Goal: Information Seeking & Learning: Learn about a topic

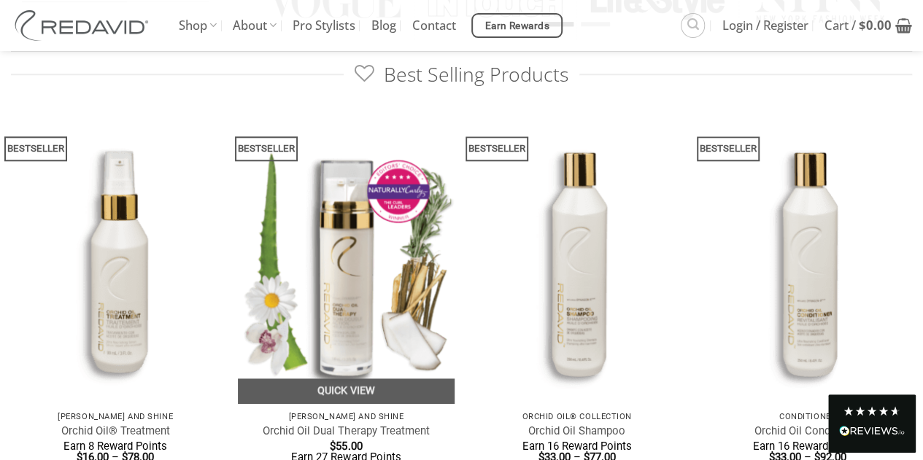
scroll to position [729, 0]
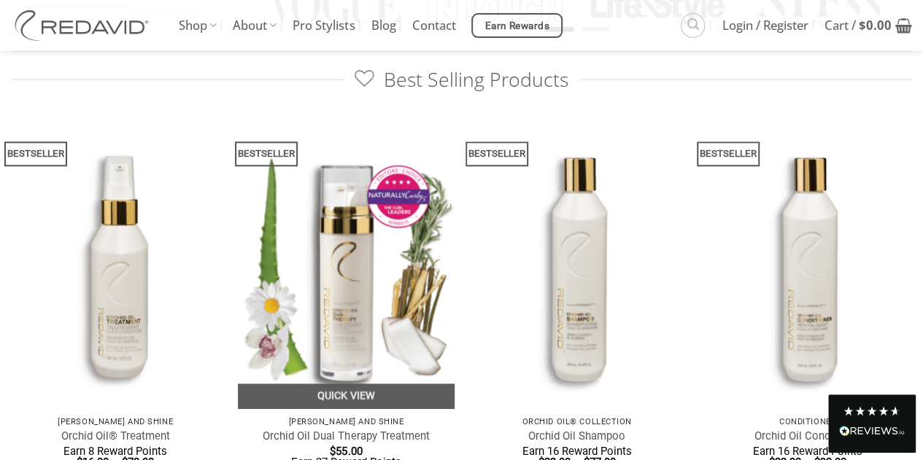
click at [340, 231] on img at bounding box center [346, 264] width 217 height 289
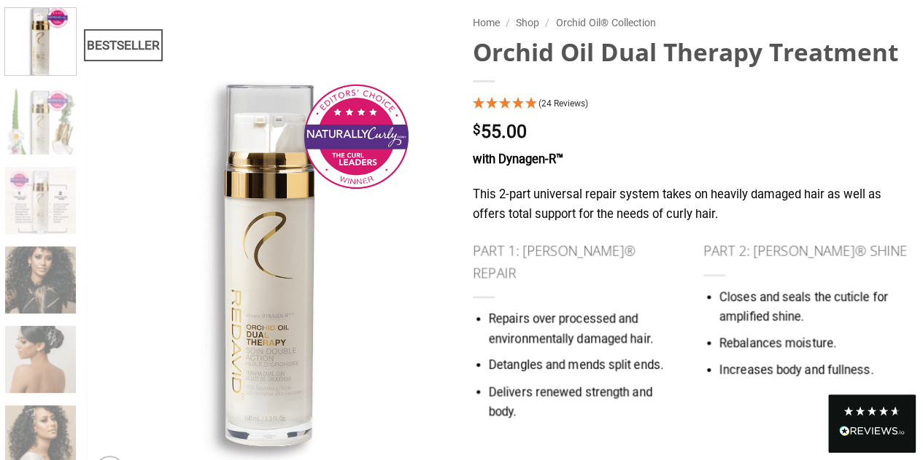
scroll to position [146, 0]
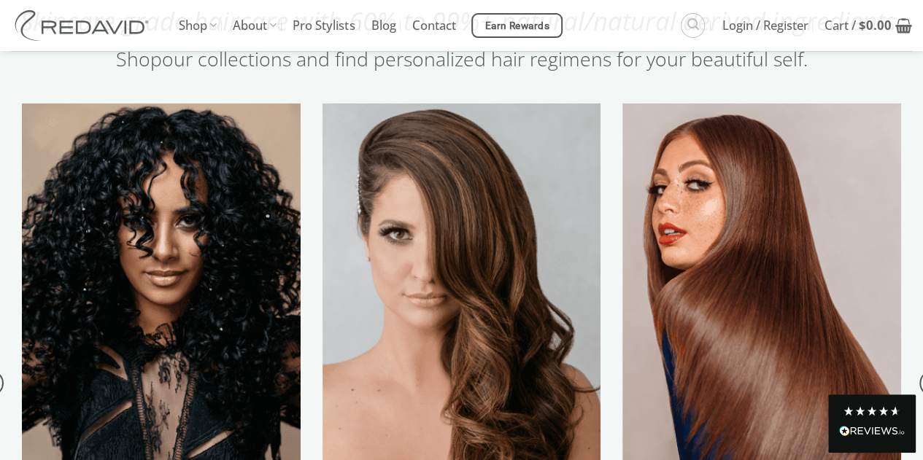
scroll to position [1459, 0]
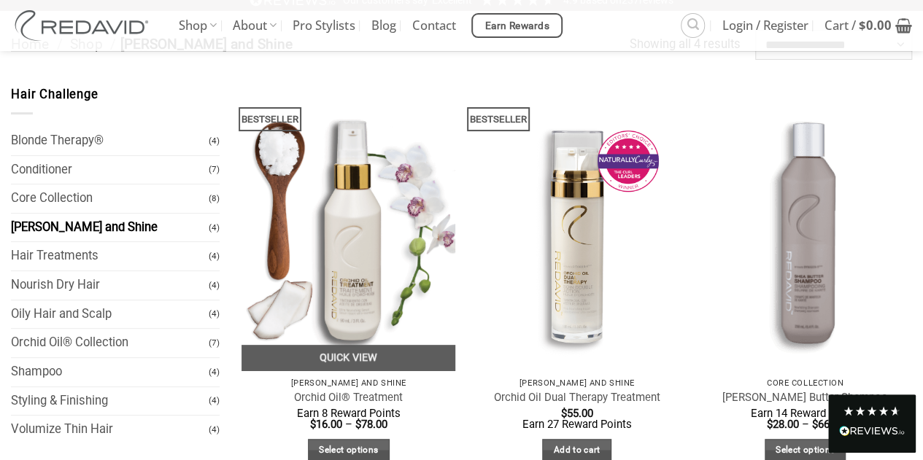
scroll to position [73, 0]
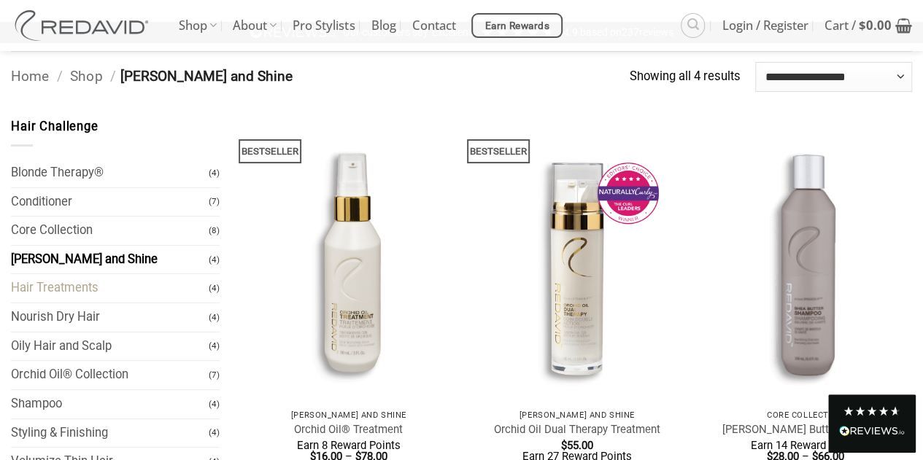
click at [56, 288] on link "Hair Treatments" at bounding box center [110, 288] width 198 height 28
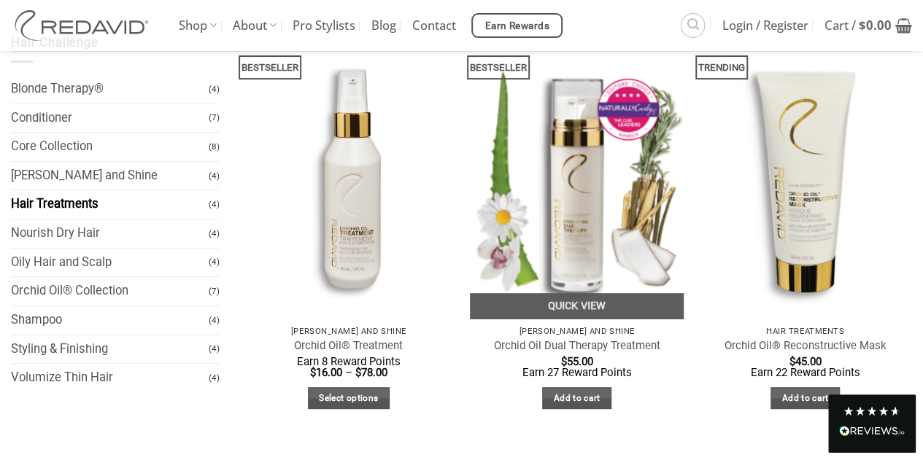
scroll to position [146, 0]
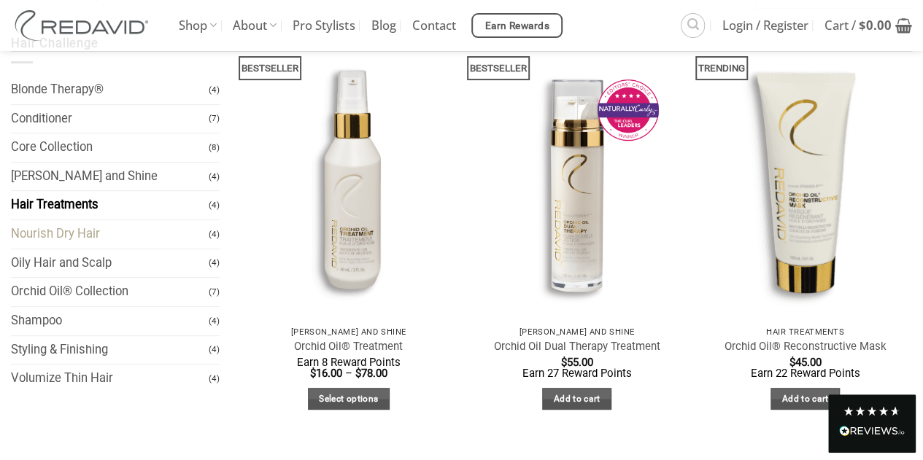
click at [74, 236] on link "Nourish Dry Hair" at bounding box center [110, 234] width 198 height 28
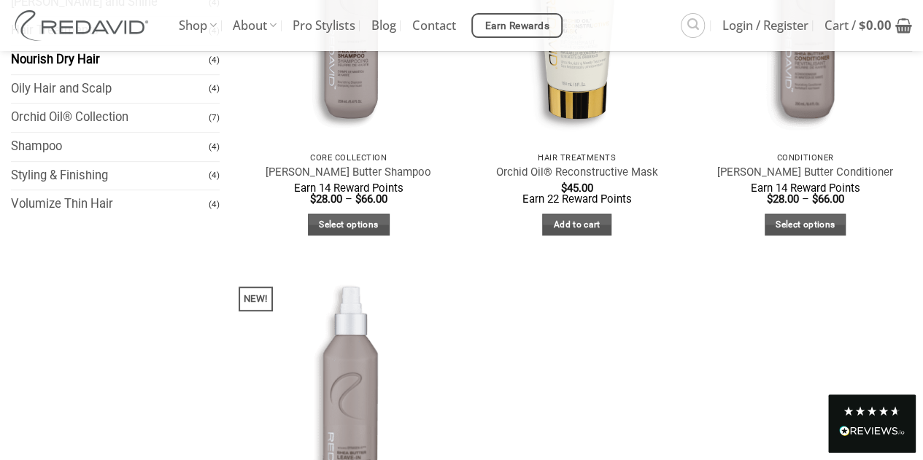
scroll to position [146, 0]
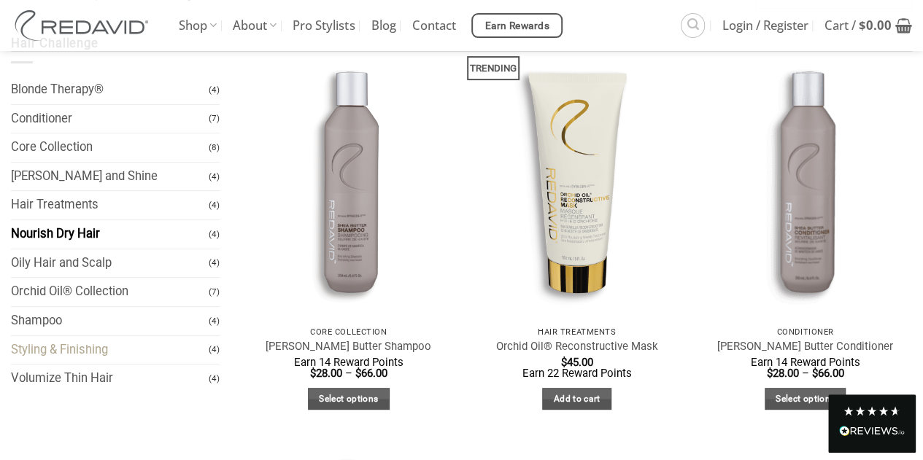
click at [69, 349] on link "Styling & Finishing" at bounding box center [110, 350] width 198 height 28
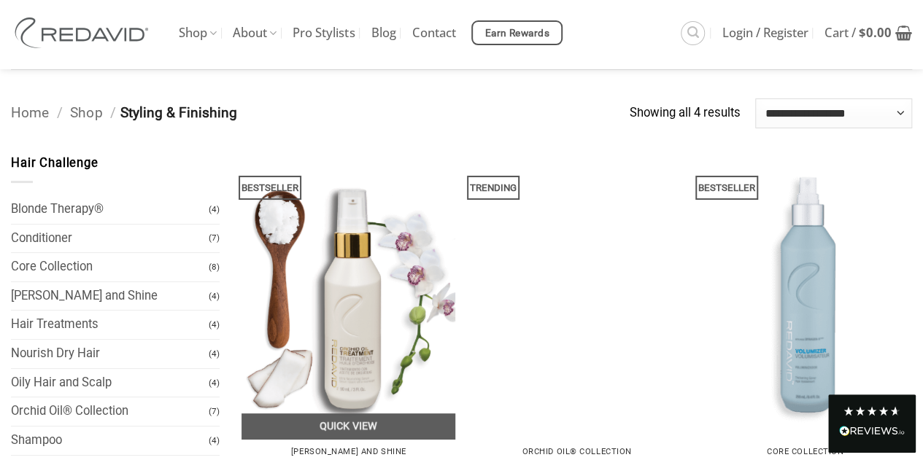
scroll to position [219, 0]
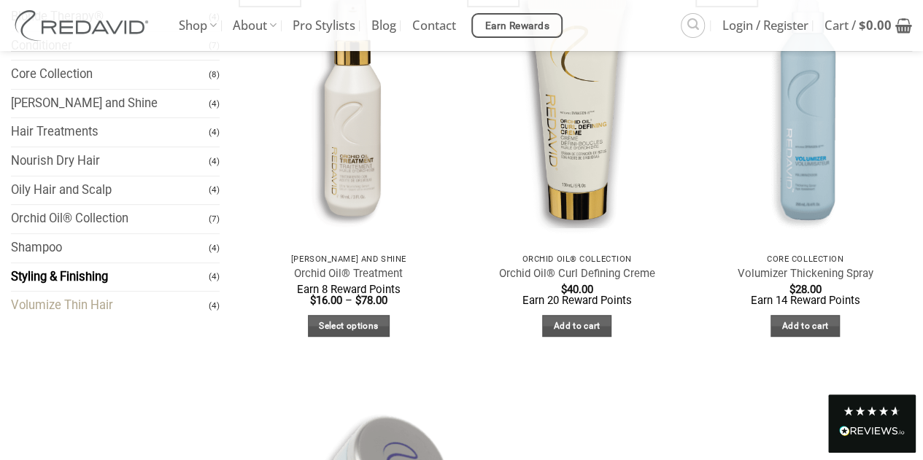
click at [58, 307] on link "Volumize Thin Hair" at bounding box center [110, 306] width 198 height 28
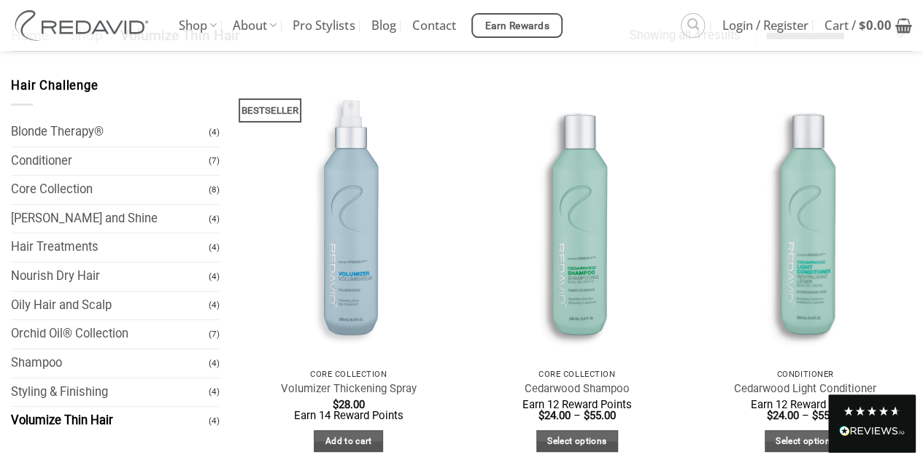
scroll to position [73, 0]
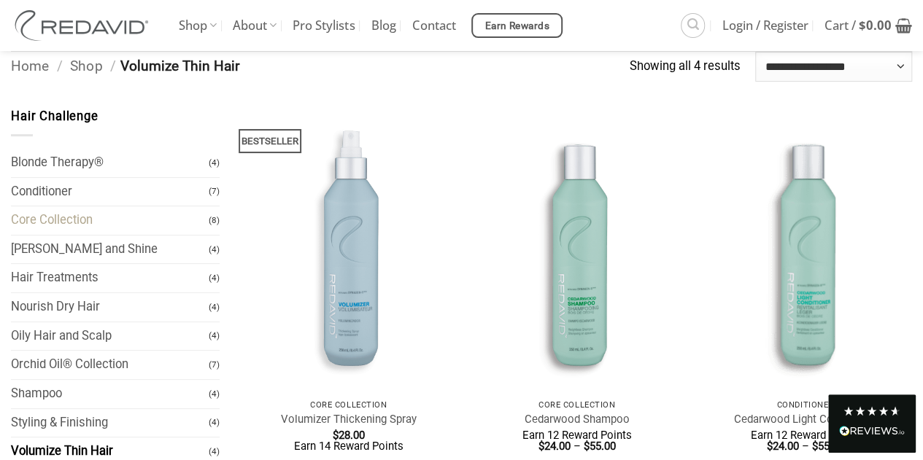
click at [83, 215] on link "Core Collection" at bounding box center [110, 220] width 198 height 28
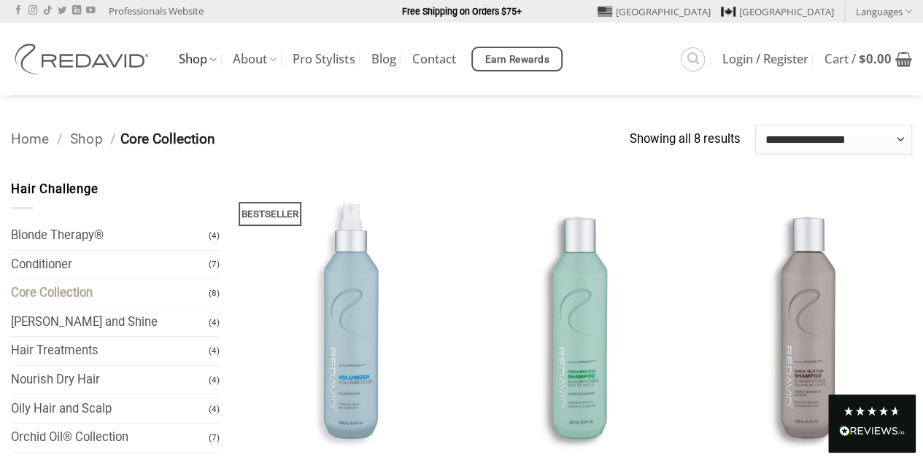
scroll to position [73, 0]
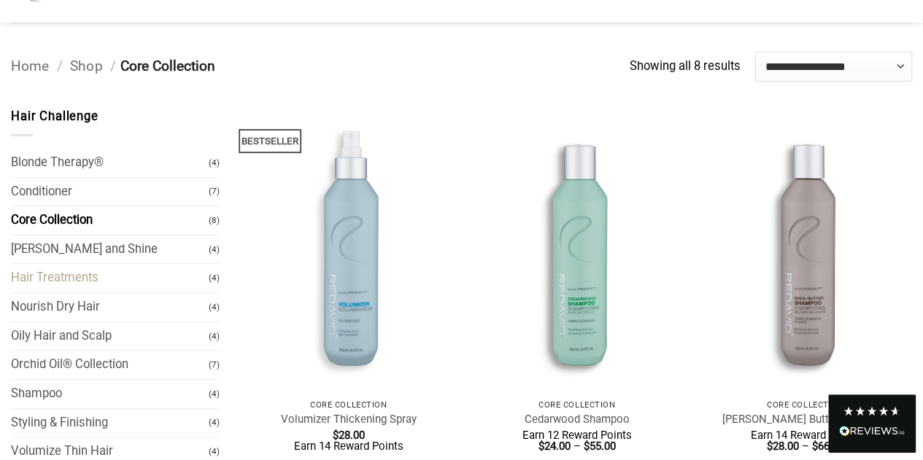
click at [50, 279] on link "Hair Treatments" at bounding box center [110, 278] width 198 height 28
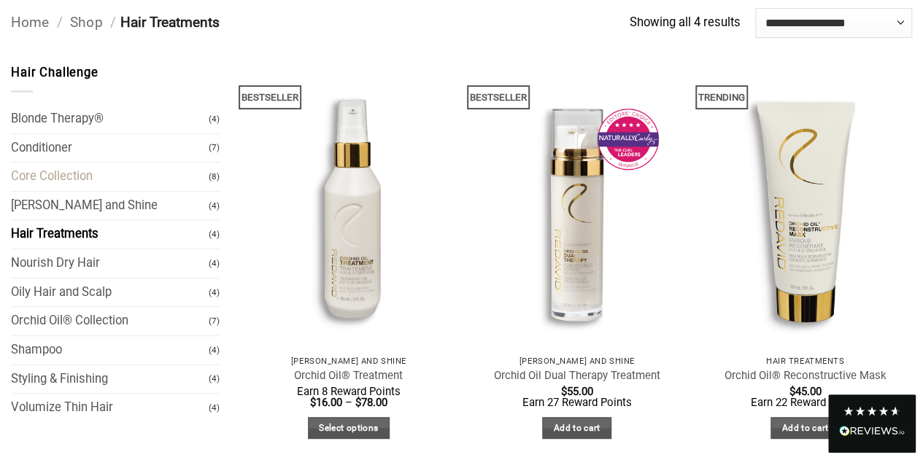
scroll to position [146, 0]
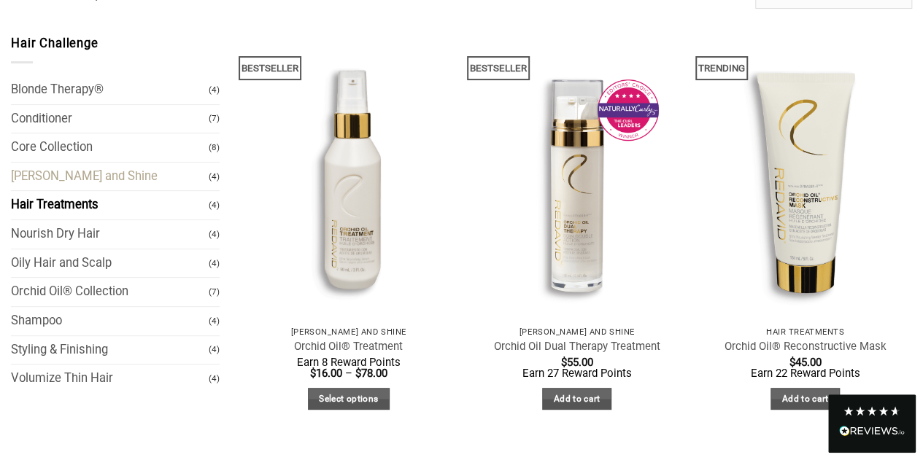
click at [55, 177] on link "[PERSON_NAME] and Shine" at bounding box center [110, 177] width 198 height 28
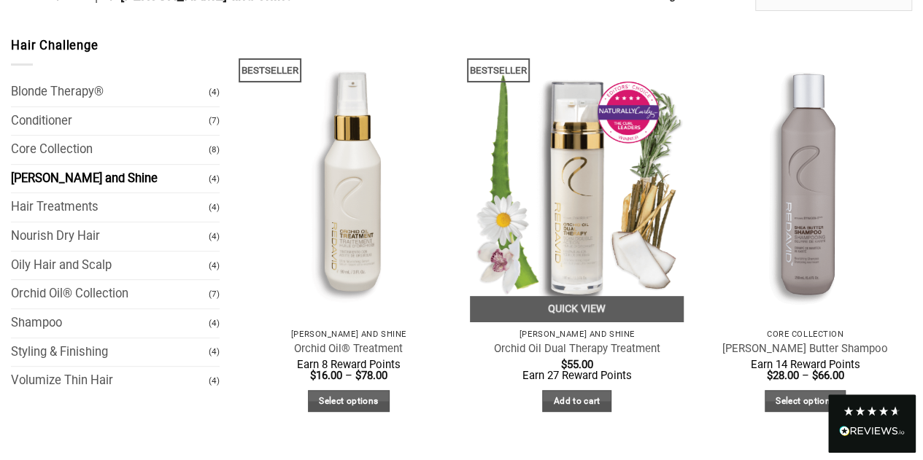
scroll to position [146, 0]
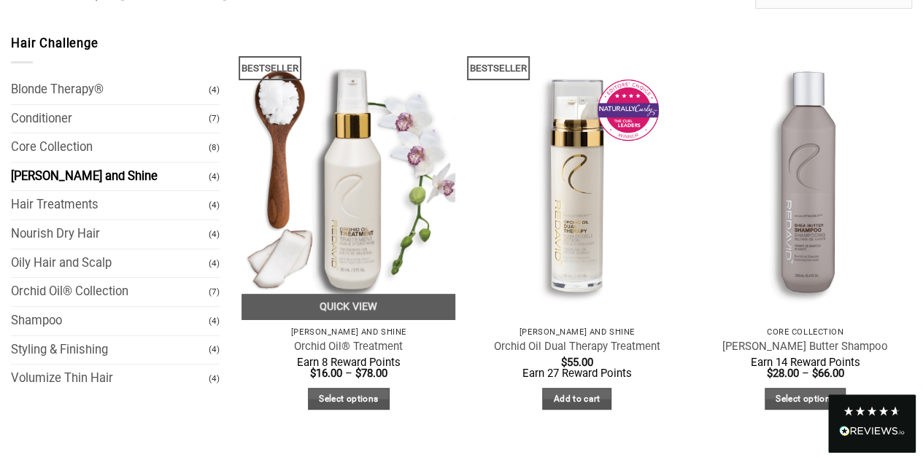
click at [354, 193] on img at bounding box center [348, 176] width 214 height 285
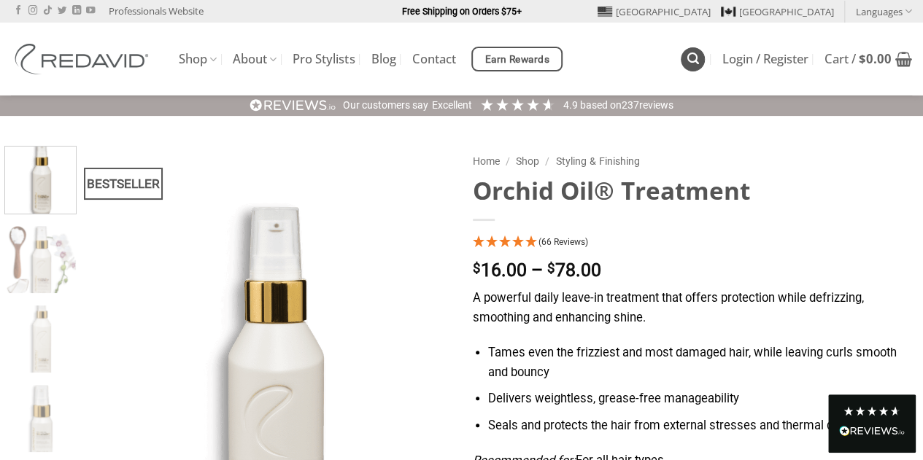
click at [687, 53] on icon "Search" at bounding box center [693, 59] width 12 height 14
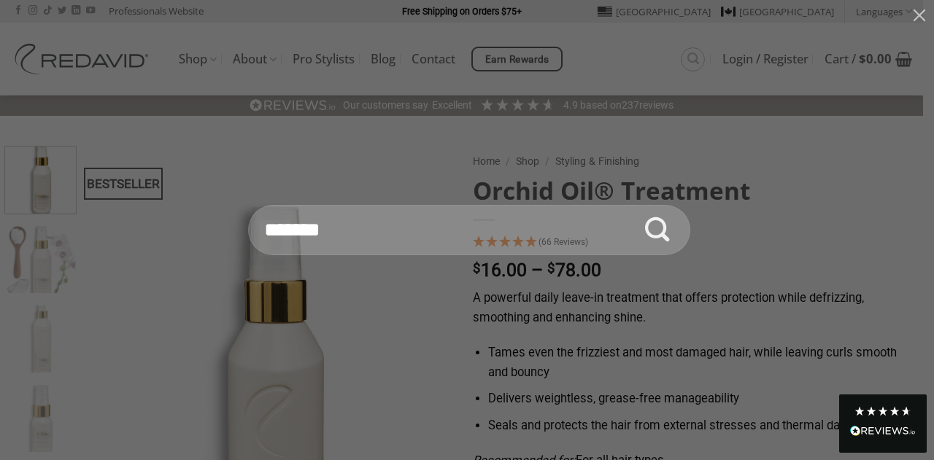
click at [342, 236] on input "Search for:" at bounding box center [469, 230] width 442 height 51
type input "**********"
click at [632, 205] on button "Submit" at bounding box center [657, 230] width 51 height 51
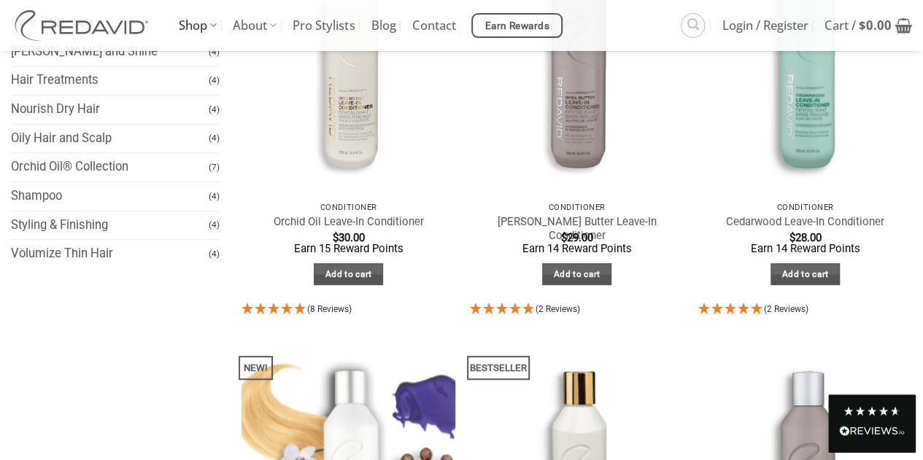
scroll to position [292, 0]
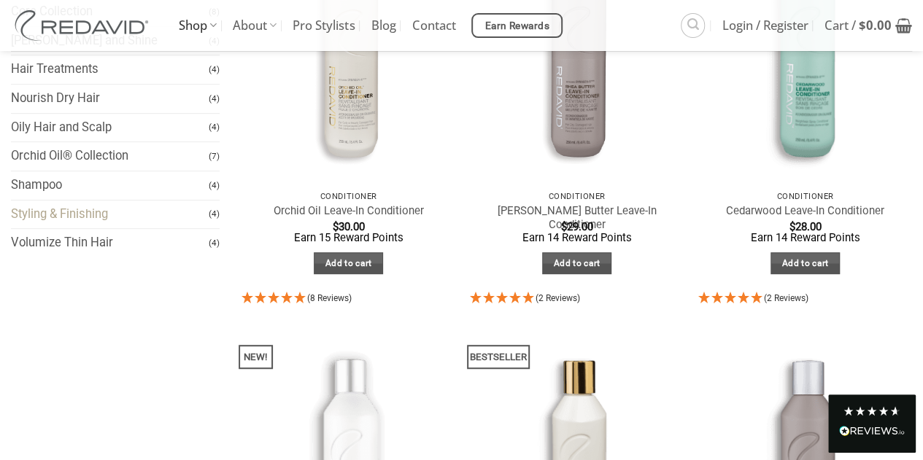
click at [106, 210] on link "Styling & Finishing" at bounding box center [110, 215] width 198 height 28
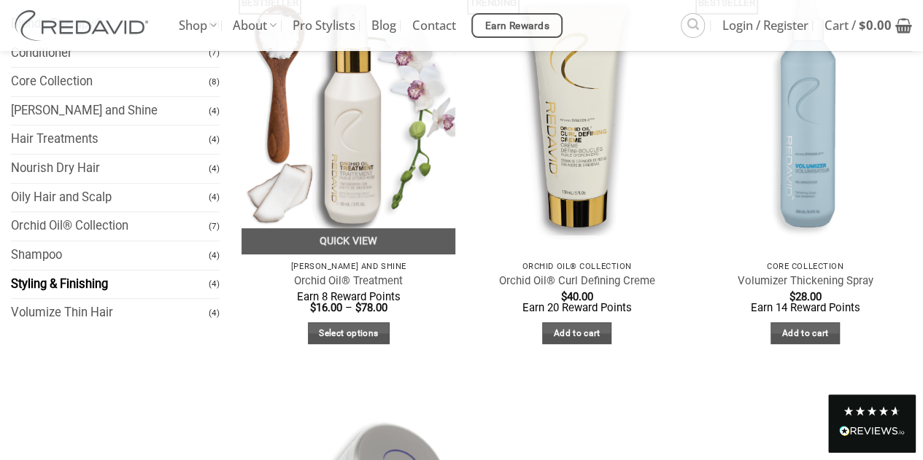
scroll to position [219, 0]
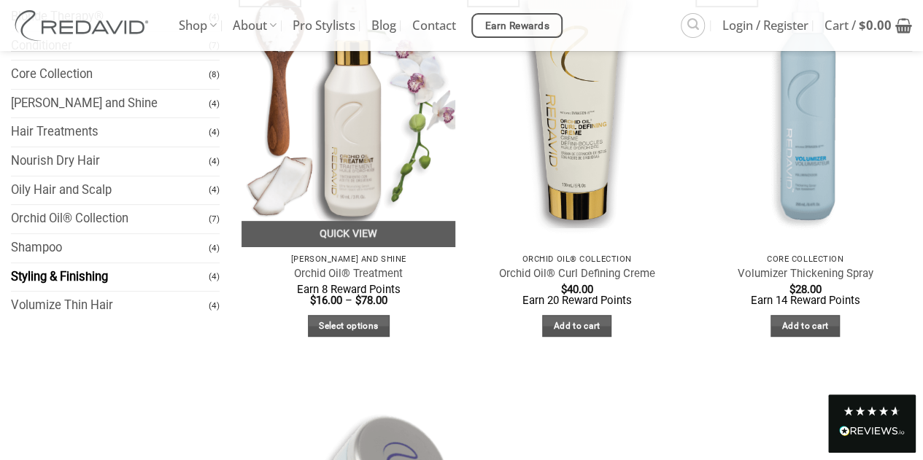
click at [360, 128] on img at bounding box center [348, 103] width 214 height 285
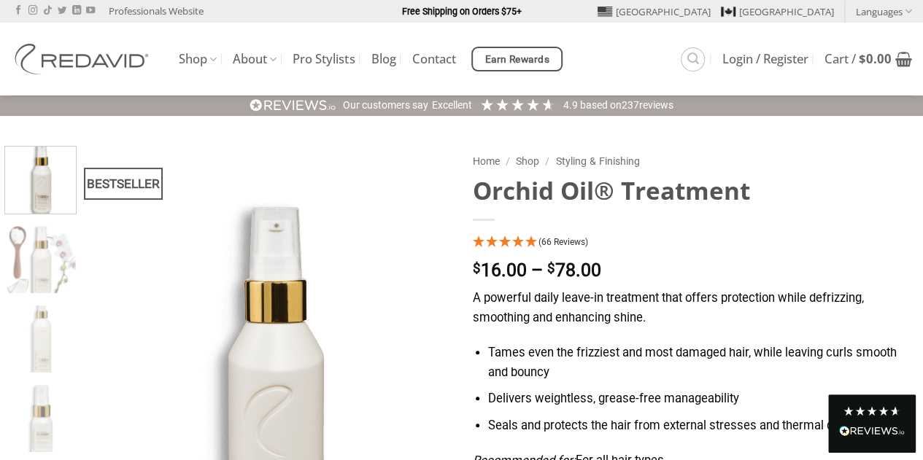
drag, startPoint x: 750, startPoint y: 192, endPoint x: 462, endPoint y: 196, distance: 287.4
copy h1 "Orchid Oil® Treatment"
